Goal: Information Seeking & Learning: Learn about a topic

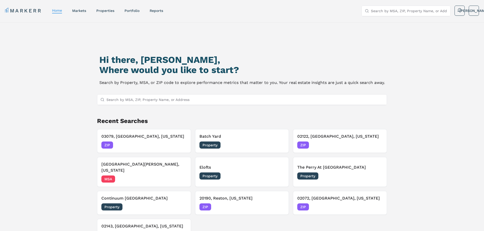
click at [152, 101] on input "Search by MSA, ZIP, Property Name, or Address" at bounding box center [244, 100] width 277 height 10
paste input "06002"
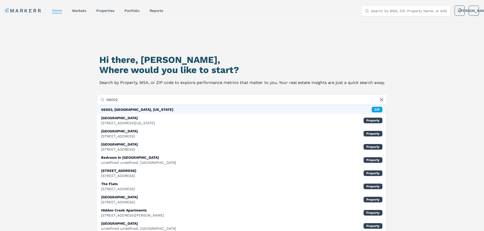
type input "06002"
click at [132, 111] on div "06002, [GEOGRAPHIC_DATA], [US_STATE]" at bounding box center [137, 109] width 72 height 5
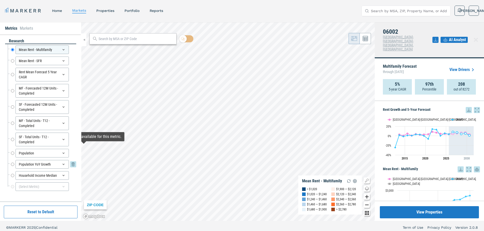
click at [11, 160] on input "Population YoY Growth" at bounding box center [12, 164] width 3 height 9
radio input "false"
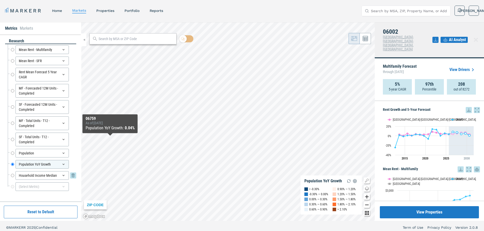
click at [12, 176] on input "Household Income Median" at bounding box center [12, 176] width 3 height 9
radio input "false"
radio input "true"
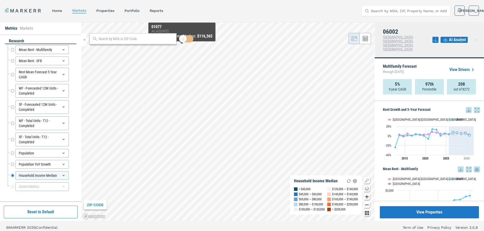
click at [179, 0] on html "MARKERR home markets properties Portfolio reports Search by MSA, ZIP, Property …" at bounding box center [242, 117] width 484 height 235
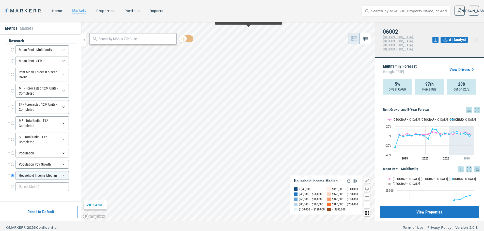
click at [264, 16] on div "MARKERR home markets properties Portfolio reports Search by MSA, ZIP, Property …" at bounding box center [242, 117] width 484 height 235
click at [272, 17] on div "MARKERR home markets properties Portfolio reports Search by MSA, ZIP, Property …" at bounding box center [242, 117] width 484 height 235
